Goal: Transaction & Acquisition: Register for event/course

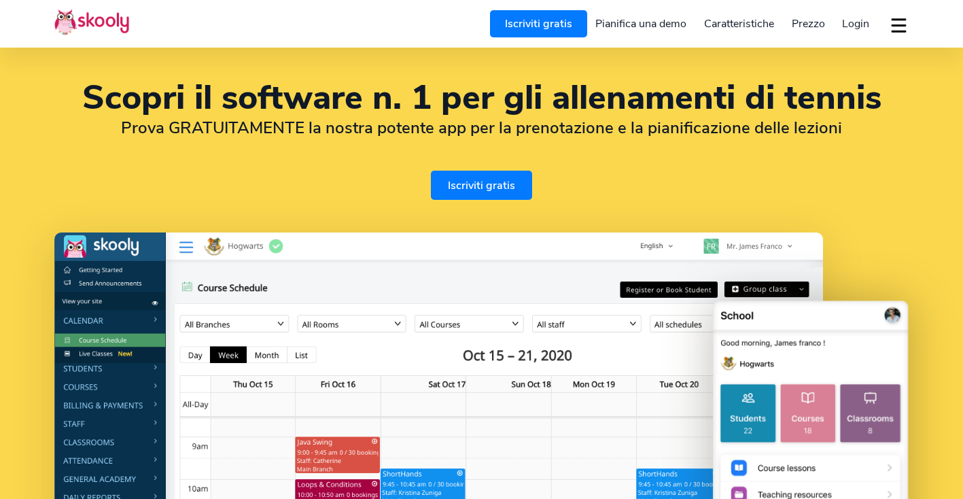
select select "it"
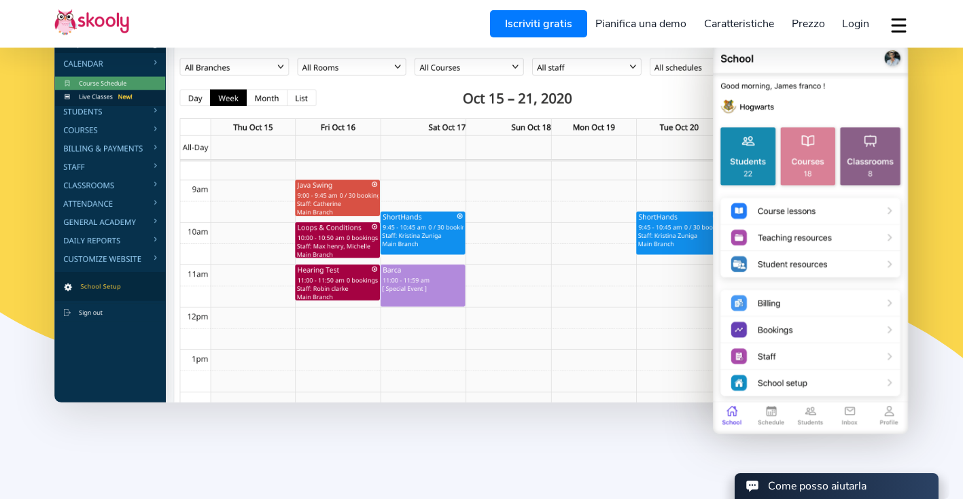
select select "39"
select select "[GEOGRAPHIC_DATA]"
select select "Europe/[GEOGRAPHIC_DATA]"
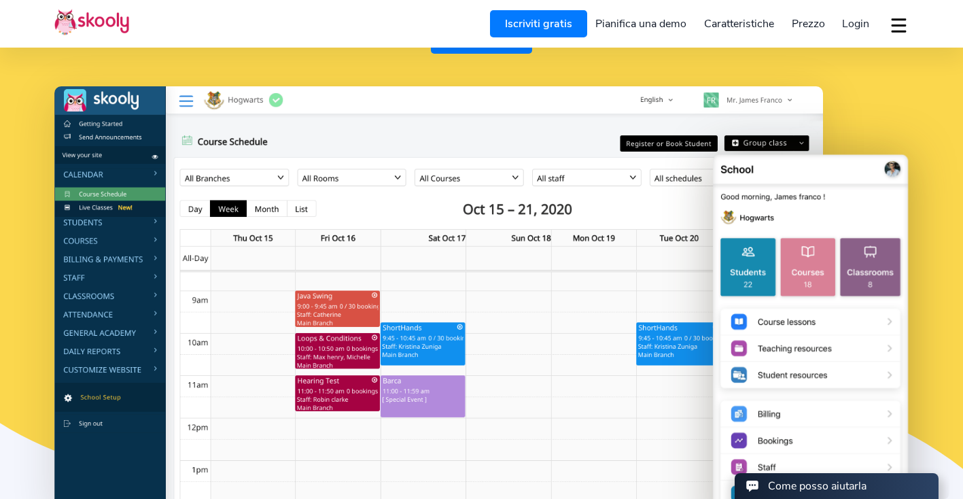
scroll to position [142, 0]
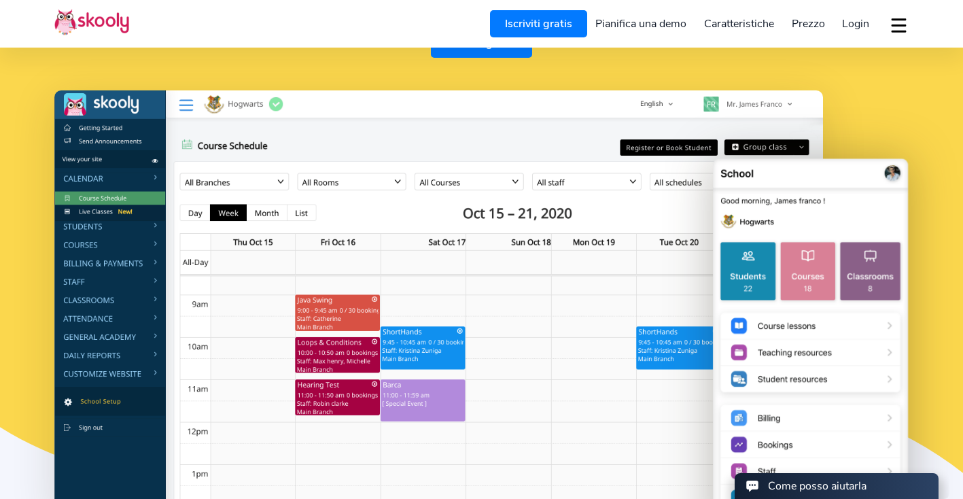
click at [541, 28] on link "Iscriviti gratis" at bounding box center [538, 23] width 97 height 27
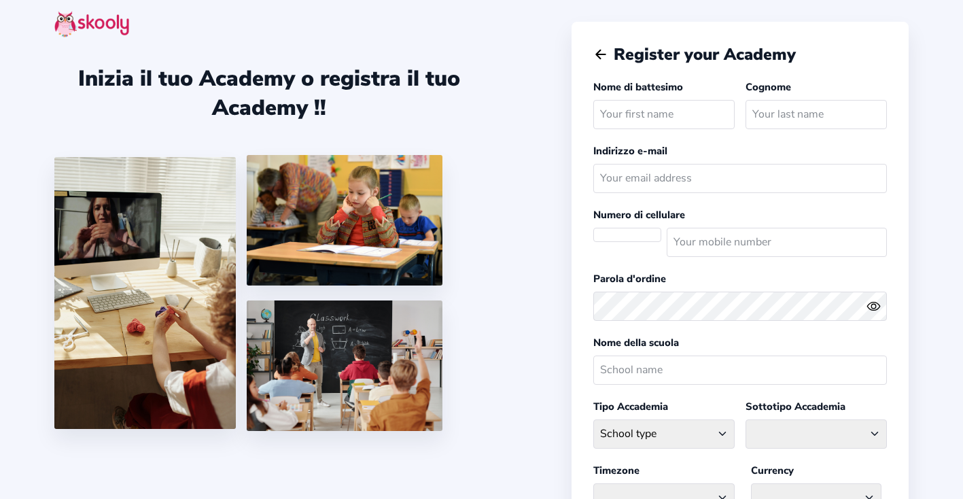
select select "IT"
select select "Europe/[GEOGRAPHIC_DATA]"
select select "EUR €"
type input "[PERSON_NAME]"
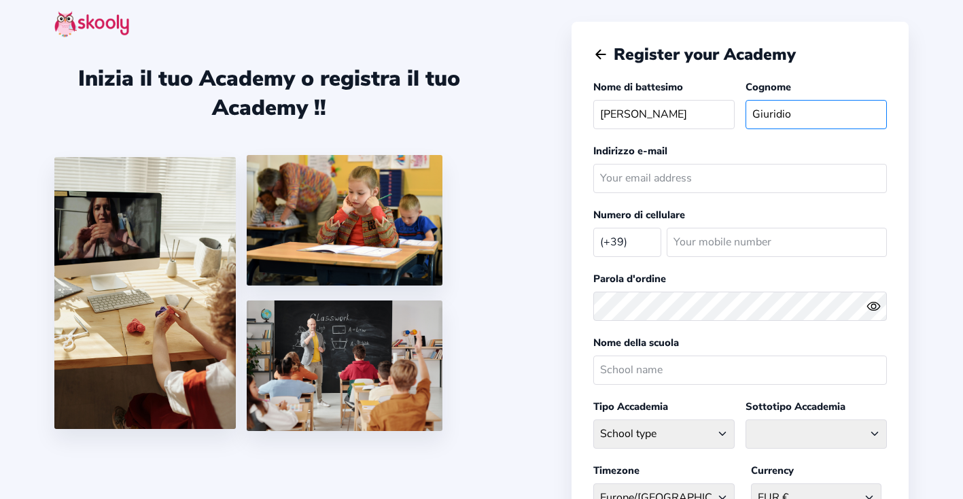
type input "Giuridio"
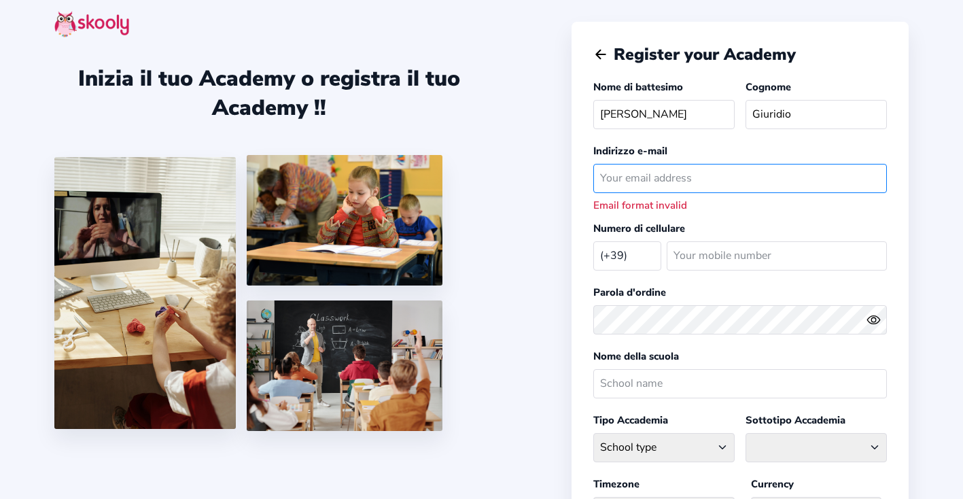
type input "marco.giuridio@gmail.com"
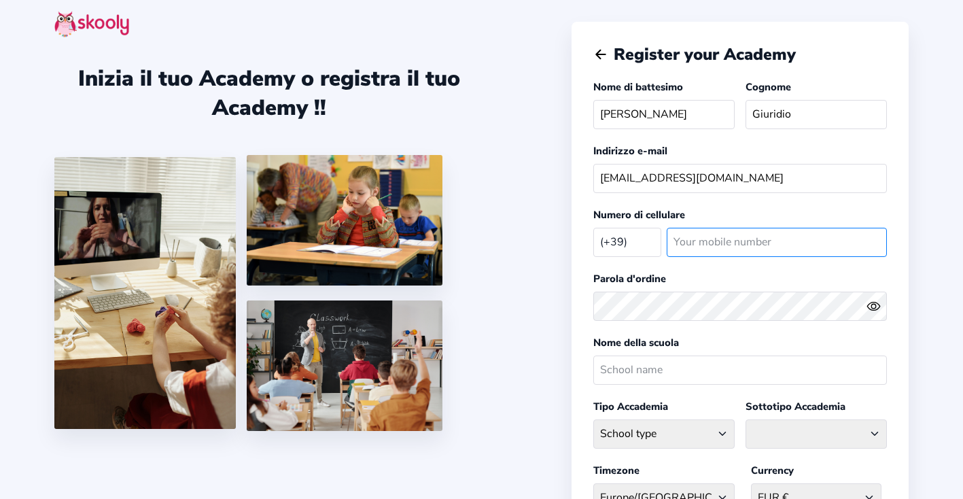
click at [740, 253] on input "number" at bounding box center [777, 242] width 220 height 29
type input "3475367575"
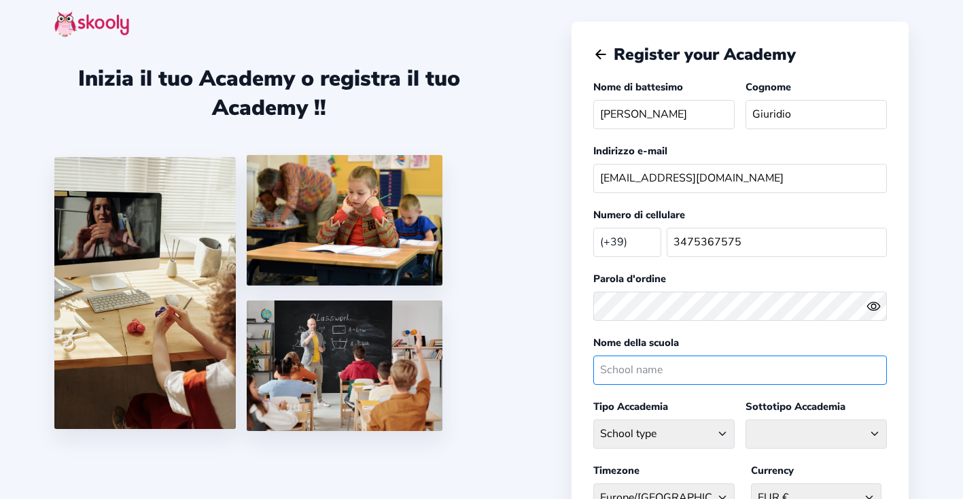
click at [704, 370] on input "text" at bounding box center [741, 370] width 294 height 29
type input "T.C. Settimo"
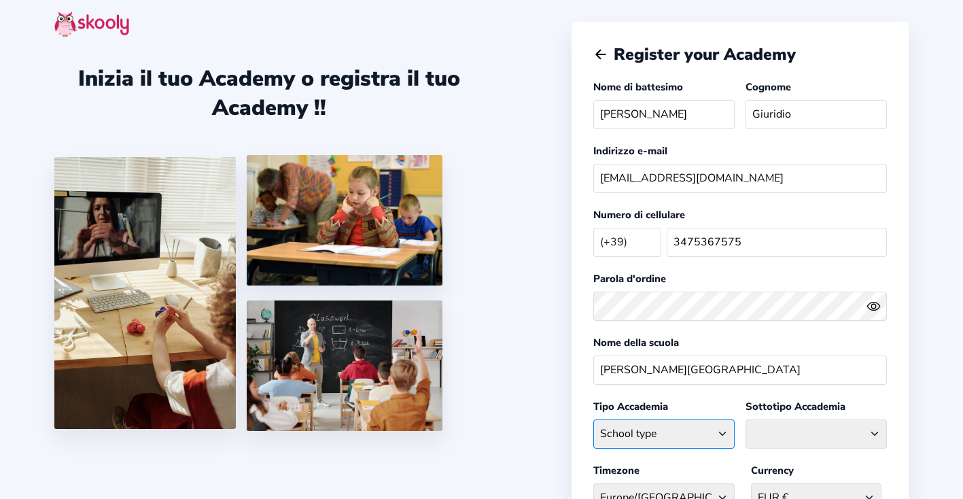
select select "SP"
select select "T"
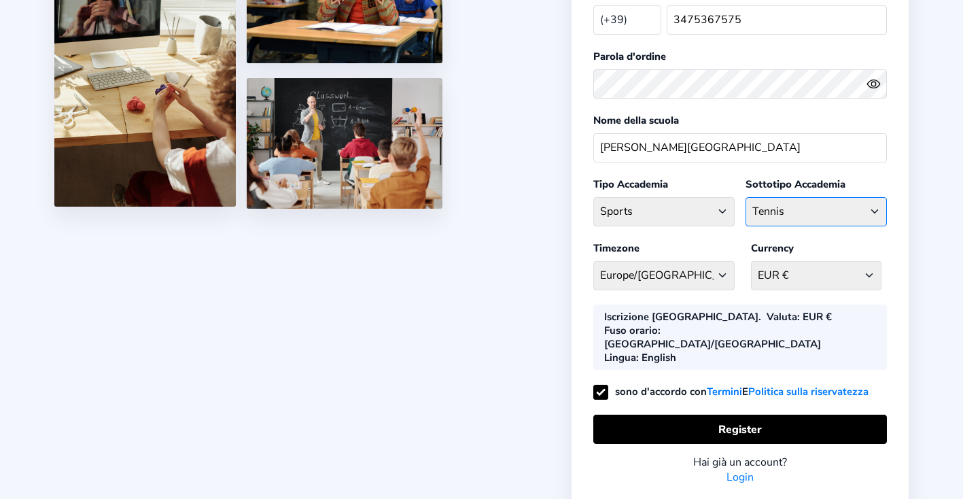
scroll to position [230, 0]
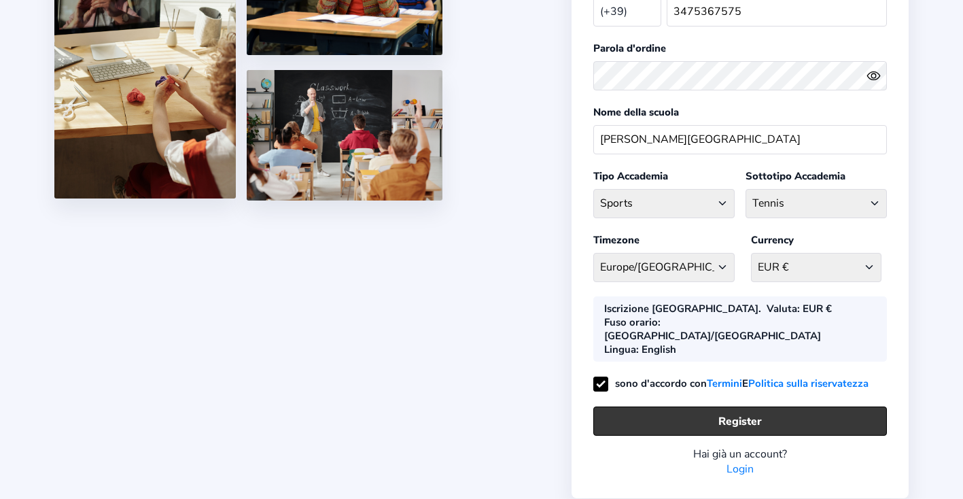
click at [752, 407] on button "Register" at bounding box center [741, 421] width 294 height 29
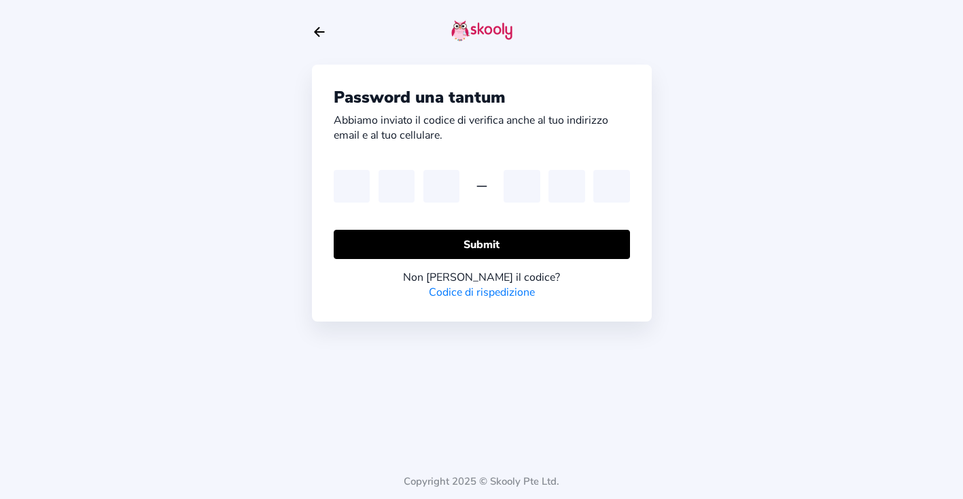
type input "8"
type input "0"
type input "7"
type input "3"
type input "9"
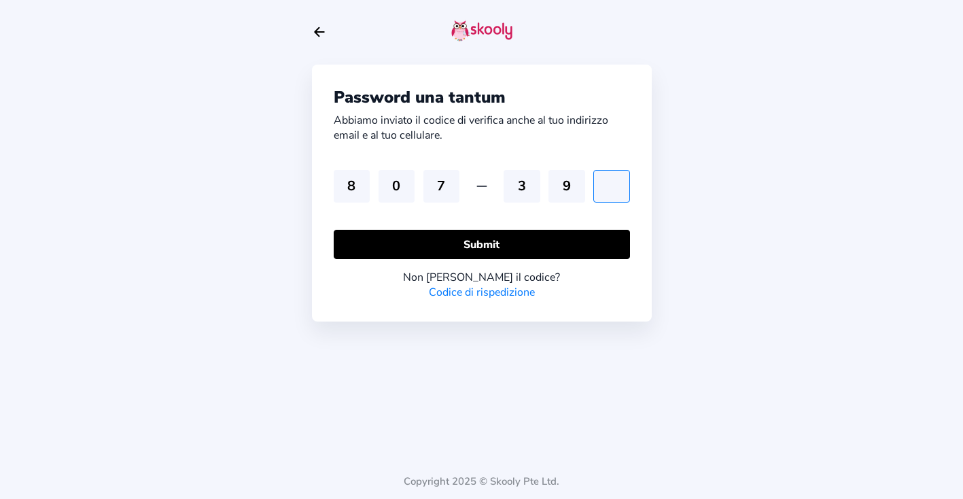
type input "3"
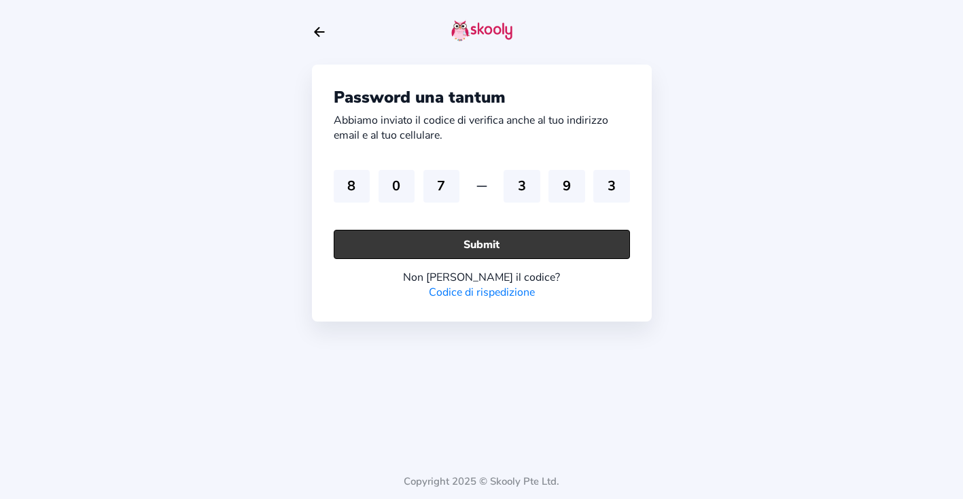
click at [506, 242] on button "Submit" at bounding box center [482, 244] width 296 height 29
